Goal: Navigation & Orientation: Find specific page/section

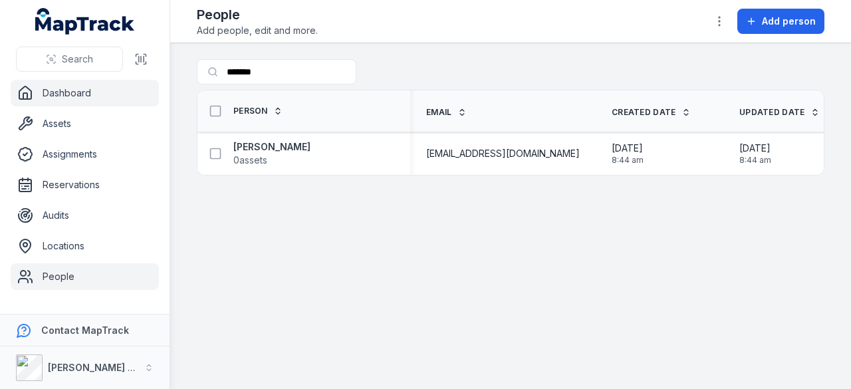
click at [70, 82] on link "Dashboard" at bounding box center [85, 93] width 148 height 27
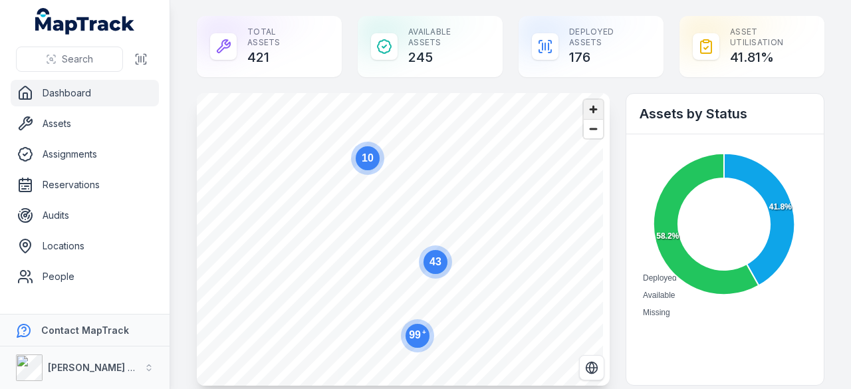
click at [583, 113] on span "Zoom in" at bounding box center [592, 109] width 19 height 19
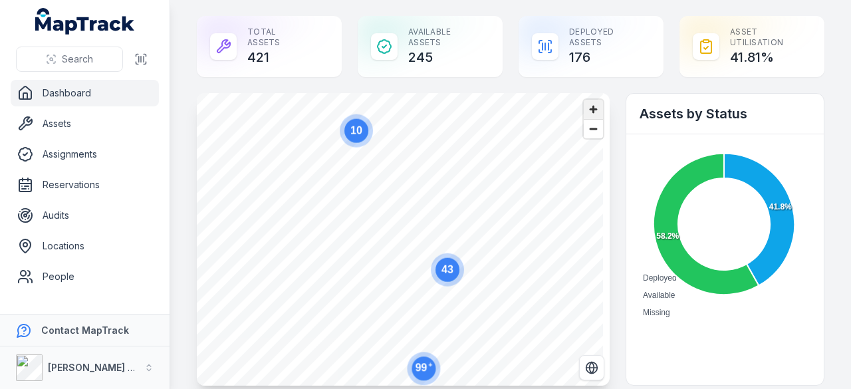
click at [583, 113] on span "Zoom in" at bounding box center [592, 109] width 19 height 19
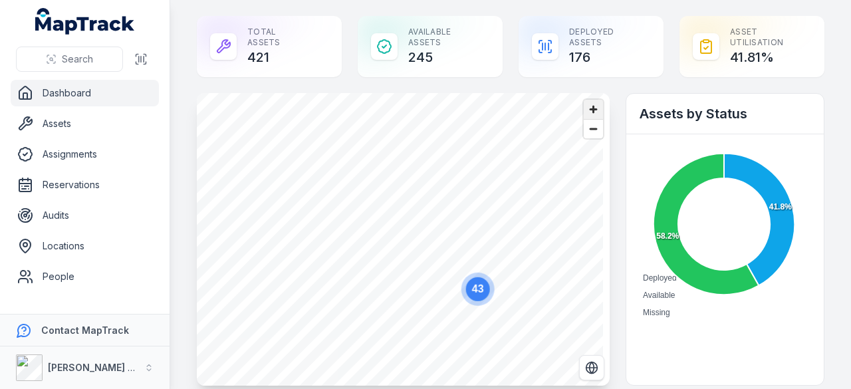
click at [583, 113] on span "Zoom in" at bounding box center [592, 109] width 19 height 19
click at [587, 110] on span "Zoom in" at bounding box center [592, 109] width 19 height 19
click at [586, 110] on span "Zoom in" at bounding box center [592, 109] width 19 height 19
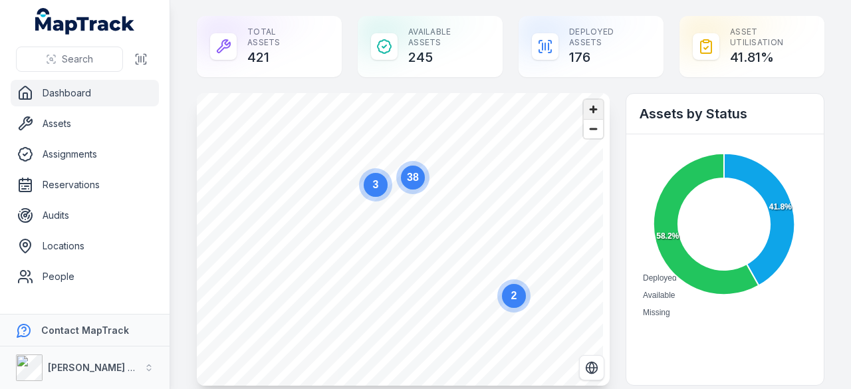
click at [583, 115] on span "Zoom in" at bounding box center [592, 109] width 19 height 19
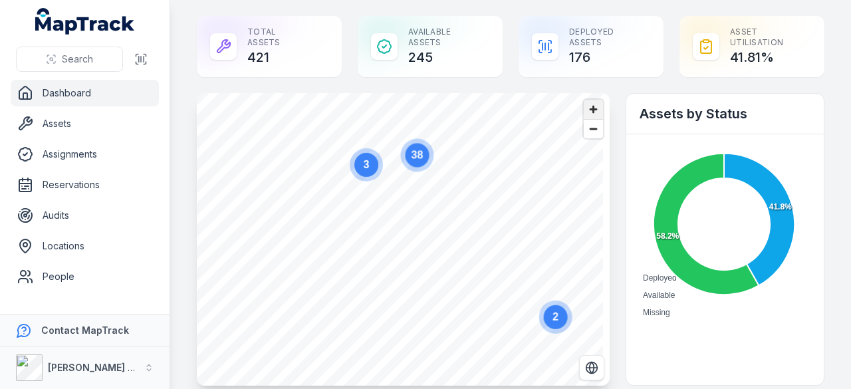
click at [583, 115] on span "Zoom in" at bounding box center [592, 109] width 19 height 19
